Goal: Use online tool/utility: Utilize a website feature to perform a specific function

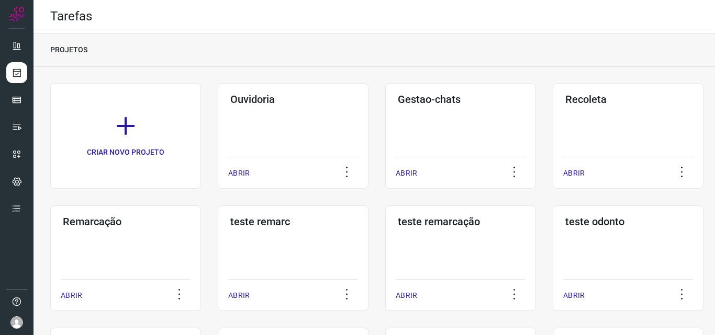
click at [218, 252] on div "Remarcação ABRIR" at bounding box center [293, 259] width 151 height 106
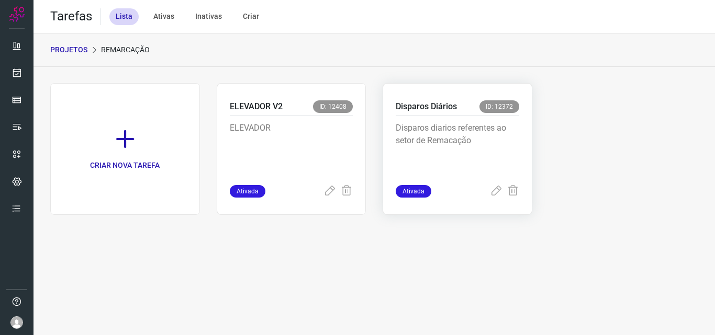
click at [516, 130] on p "Disparos diarios referentes ao setor de Remacação" at bounding box center [457, 148] width 123 height 52
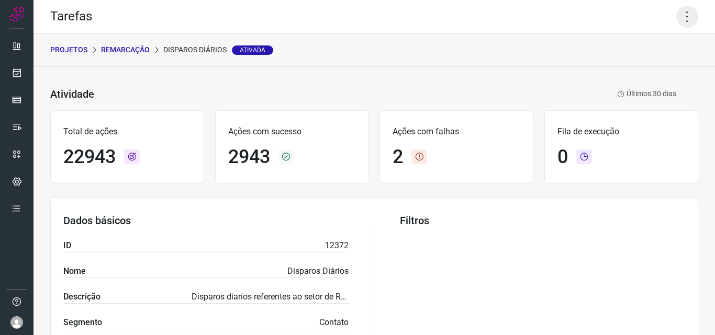
click at [682, 18] on icon at bounding box center [687, 17] width 22 height 22
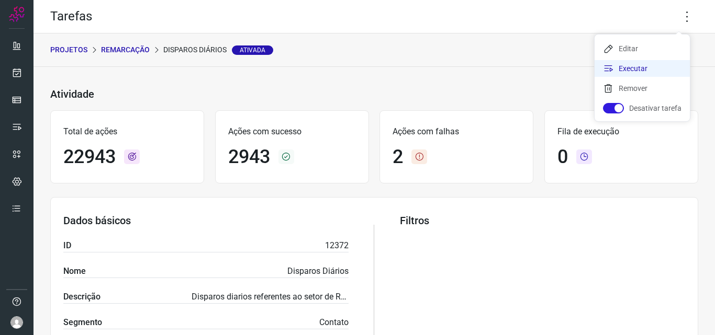
click at [641, 66] on li "Executar" at bounding box center [641, 68] width 95 height 17
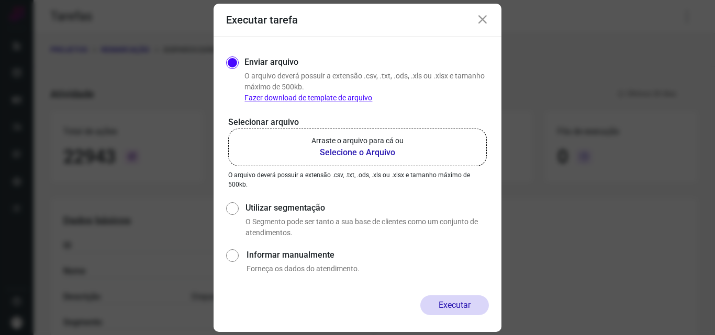
click at [376, 159] on label "Arraste o arquivo para cá ou Selecione o Arquivo" at bounding box center [357, 148] width 258 height 38
click at [0, 0] on input "Arraste o arquivo para cá ou Selecione o Arquivo" at bounding box center [0, 0] width 0 height 0
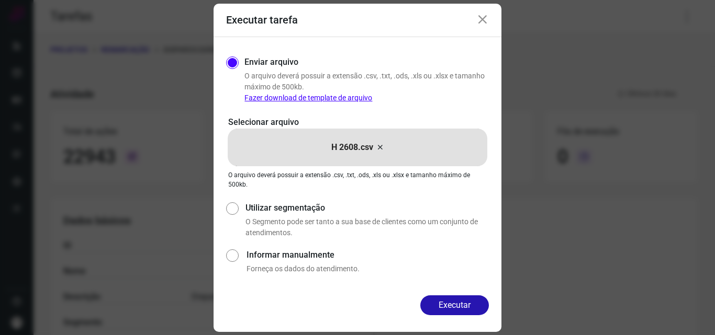
click at [459, 283] on div "Enviar arquivo O arquivo deverá possuir a extensão .csv, .txt, .ods, .xls ou .x…" at bounding box center [357, 166] width 288 height 258
click at [459, 296] on button "Executar" at bounding box center [454, 306] width 69 height 20
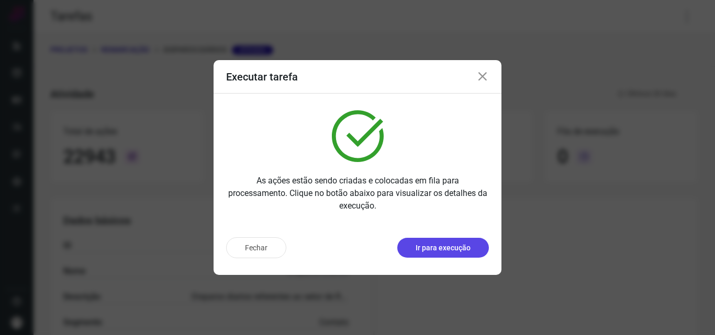
click at [458, 243] on p "Ir para execução" at bounding box center [442, 248] width 55 height 11
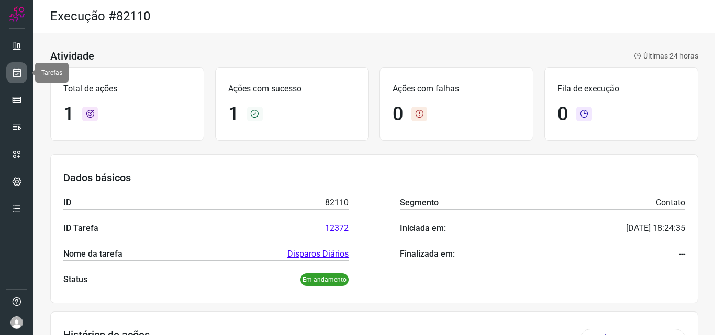
click at [8, 77] on link at bounding box center [16, 72] width 21 height 21
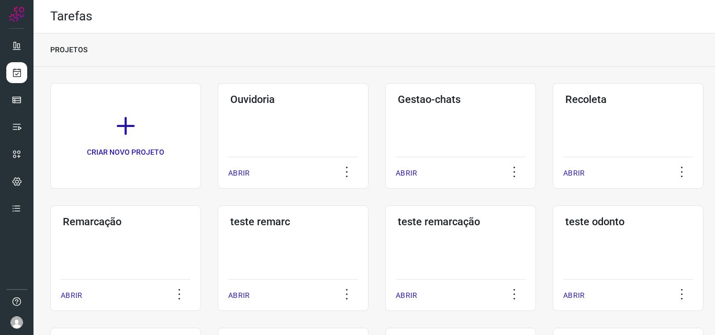
click at [218, 254] on div "Remarcação ABRIR" at bounding box center [293, 259] width 151 height 106
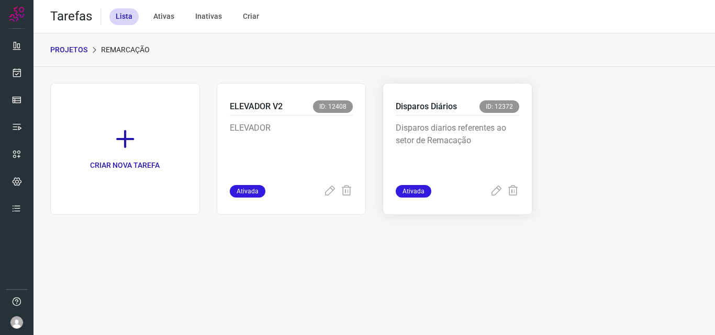
click at [498, 146] on p "Disparos diarios referentes ao setor de Remacação" at bounding box center [457, 148] width 123 height 52
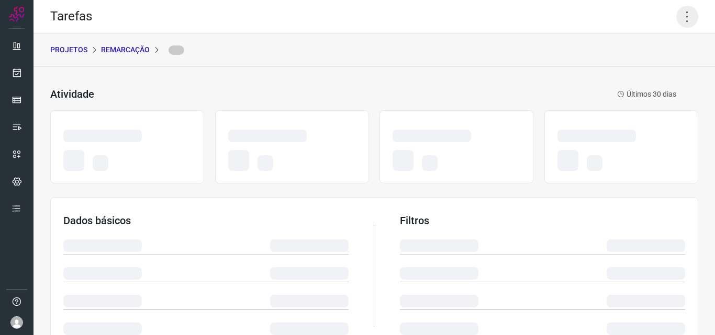
click at [676, 14] on icon at bounding box center [687, 17] width 22 height 22
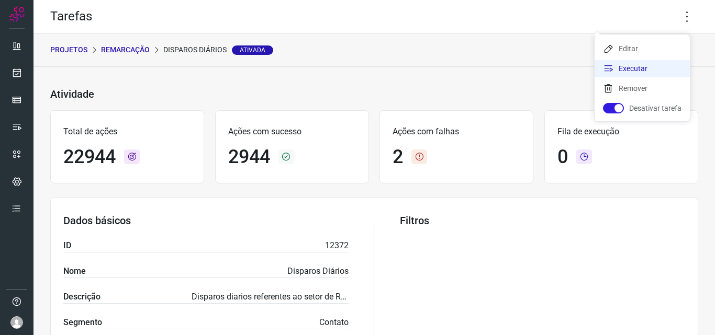
click at [633, 69] on li "Executar" at bounding box center [641, 68] width 95 height 17
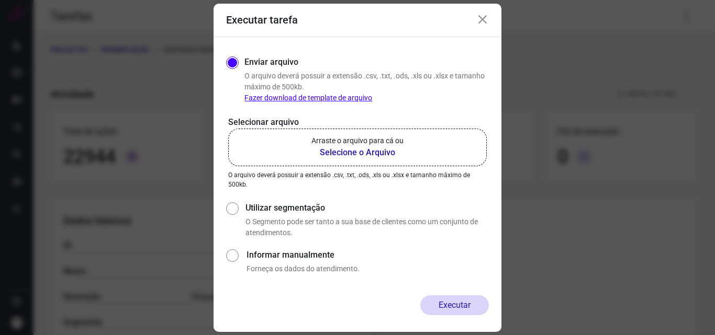
click at [393, 148] on b "Selecione o Arquivo" at bounding box center [357, 153] width 92 height 13
click at [0, 0] on input "Arraste o arquivo para cá ou Selecione o Arquivo" at bounding box center [0, 0] width 0 height 0
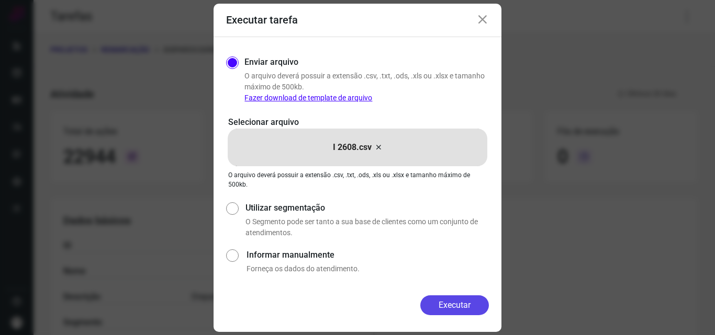
click at [454, 309] on button "Executar" at bounding box center [454, 306] width 69 height 20
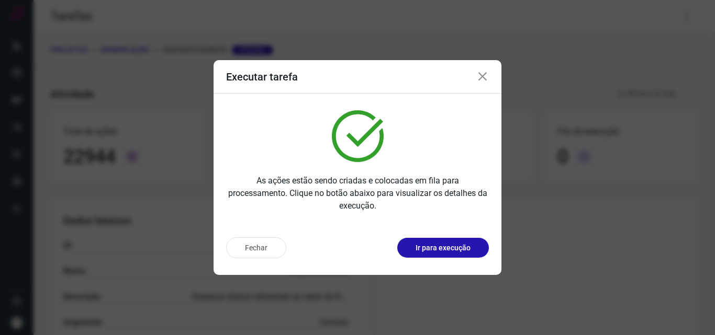
click at [438, 247] on p "Ir para execução" at bounding box center [442, 248] width 55 height 11
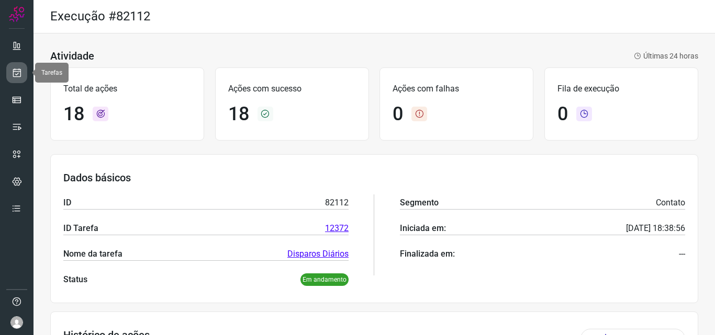
click at [16, 72] on icon at bounding box center [17, 72] width 11 height 10
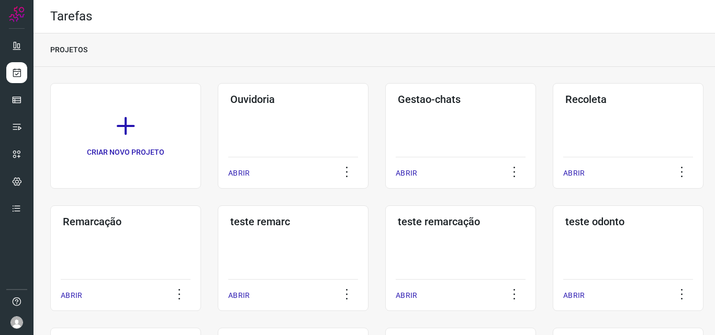
click at [218, 242] on div "Remarcação ABRIR" at bounding box center [293, 259] width 151 height 106
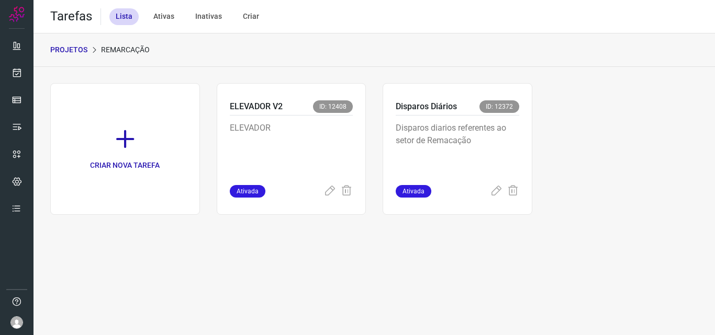
click at [488, 166] on p "Disparos diarios referentes ao setor de Remacação" at bounding box center [457, 148] width 123 height 52
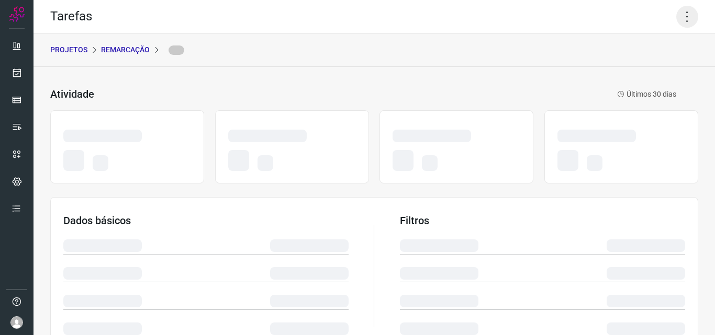
click at [684, 20] on icon at bounding box center [687, 17] width 22 height 22
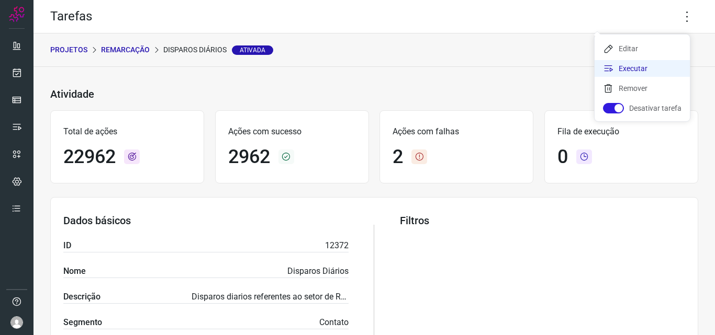
click at [642, 70] on li "Executar" at bounding box center [641, 68] width 95 height 17
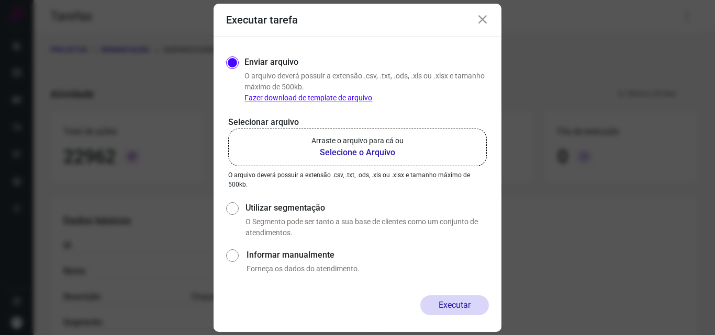
click at [403, 144] on p "Arraste o arquivo para cá ou" at bounding box center [357, 141] width 92 height 11
click at [0, 0] on input "Arraste o arquivo para cá ou Selecione o Arquivo" at bounding box center [0, 0] width 0 height 0
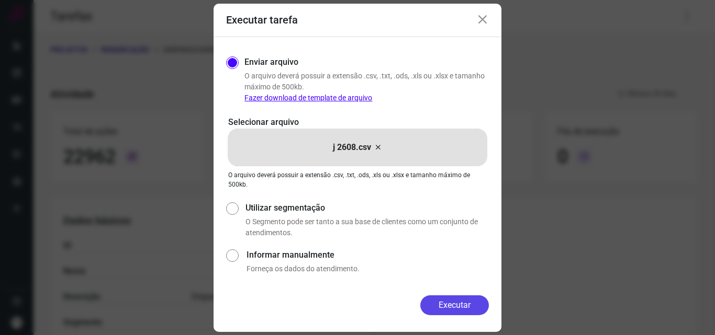
click at [435, 304] on button "Executar" at bounding box center [454, 306] width 69 height 20
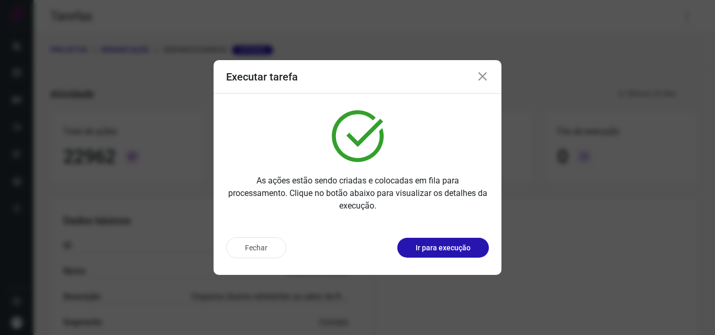
click at [455, 250] on p "Ir para execução" at bounding box center [442, 248] width 55 height 11
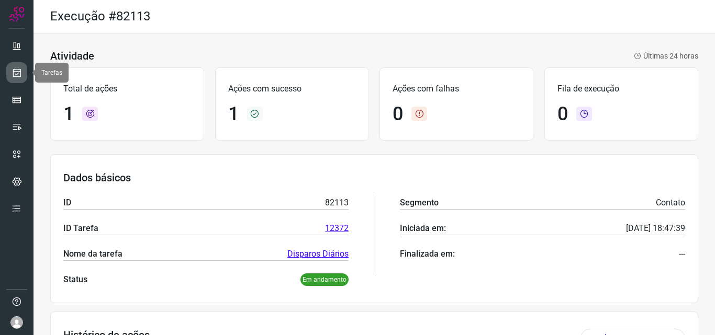
click at [11, 75] on link at bounding box center [16, 72] width 21 height 21
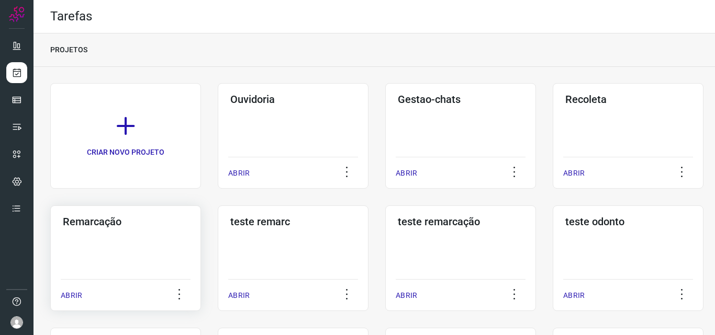
click at [140, 280] on div "ABRIR" at bounding box center [126, 292] width 130 height 26
click at [218, 250] on div "Remarcação ABRIR" at bounding box center [293, 259] width 151 height 106
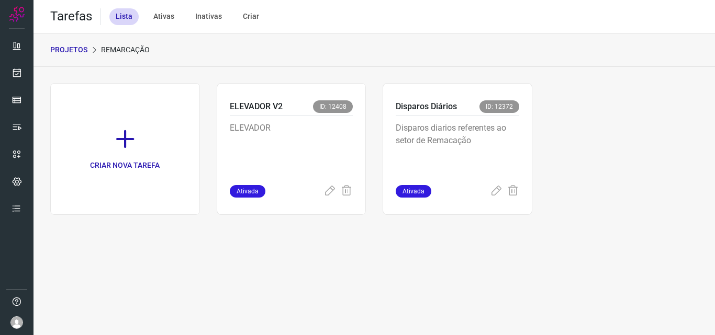
click at [460, 151] on p "Disparos diarios referentes ao setor de Remacação" at bounding box center [457, 148] width 123 height 52
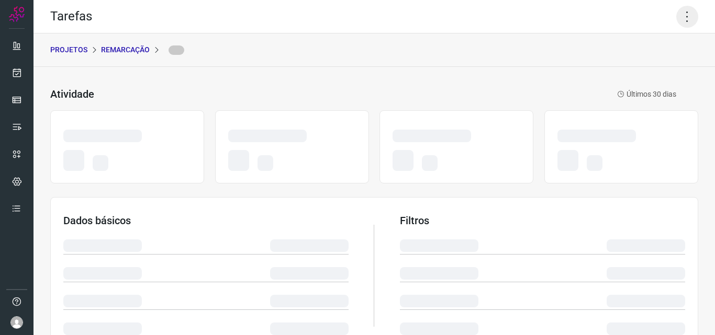
click at [683, 9] on icon at bounding box center [687, 17] width 22 height 22
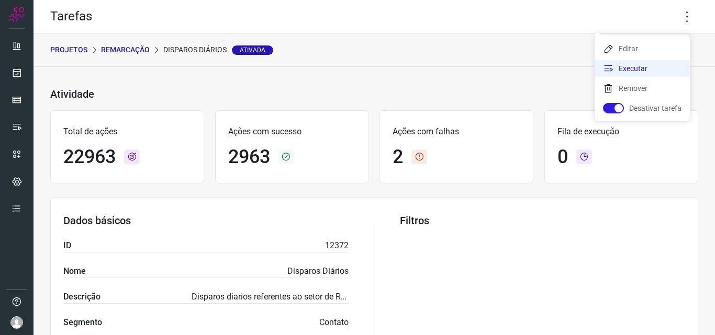
click at [660, 67] on li "Executar" at bounding box center [641, 68] width 95 height 17
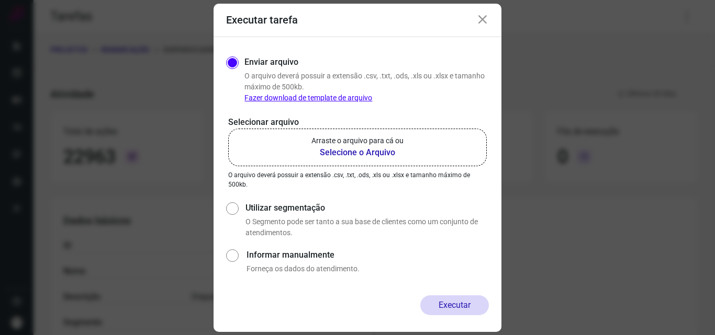
click at [397, 159] on b "Selecione o Arquivo" at bounding box center [357, 153] width 92 height 13
click at [0, 0] on input "Arraste o arquivo para cá ou Selecione o Arquivo" at bounding box center [0, 0] width 0 height 0
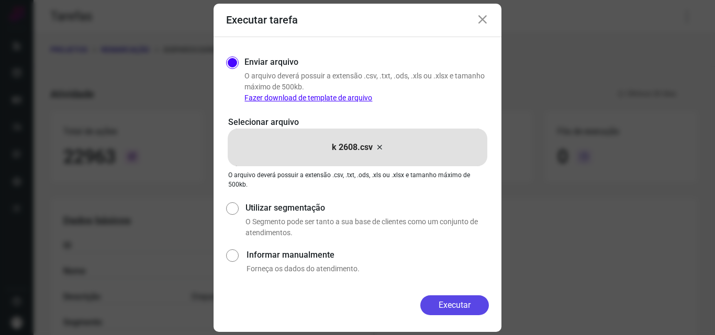
click at [445, 305] on button "Executar" at bounding box center [454, 306] width 69 height 20
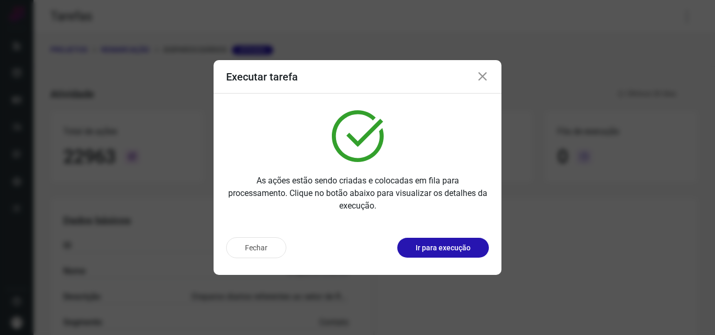
click at [449, 254] on button "Ir para execução" at bounding box center [443, 248] width 92 height 20
